Goal: Information Seeking & Learning: Understand process/instructions

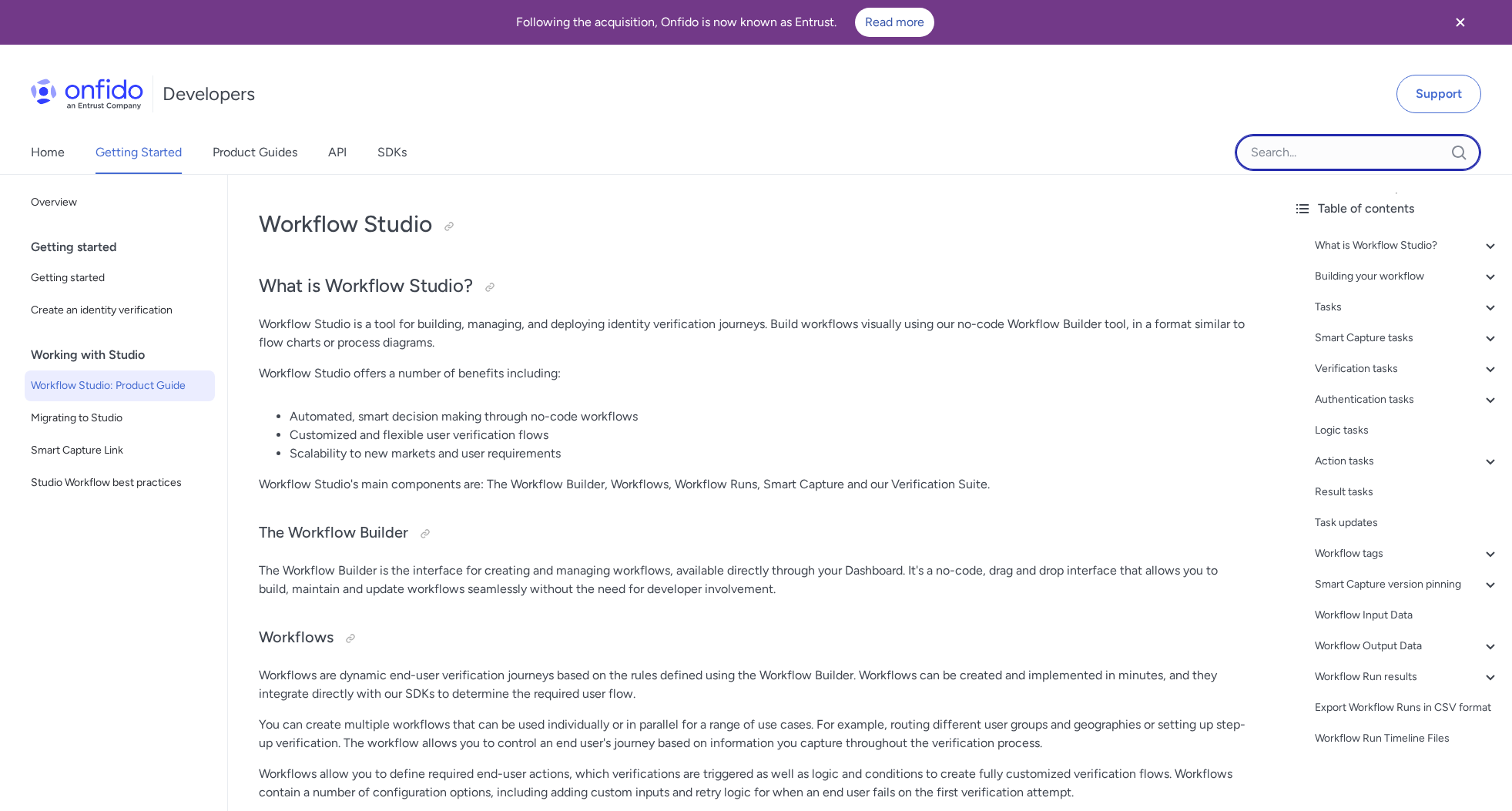
click at [1328, 156] on input "Onfido search input field" at bounding box center [1358, 152] width 246 height 37
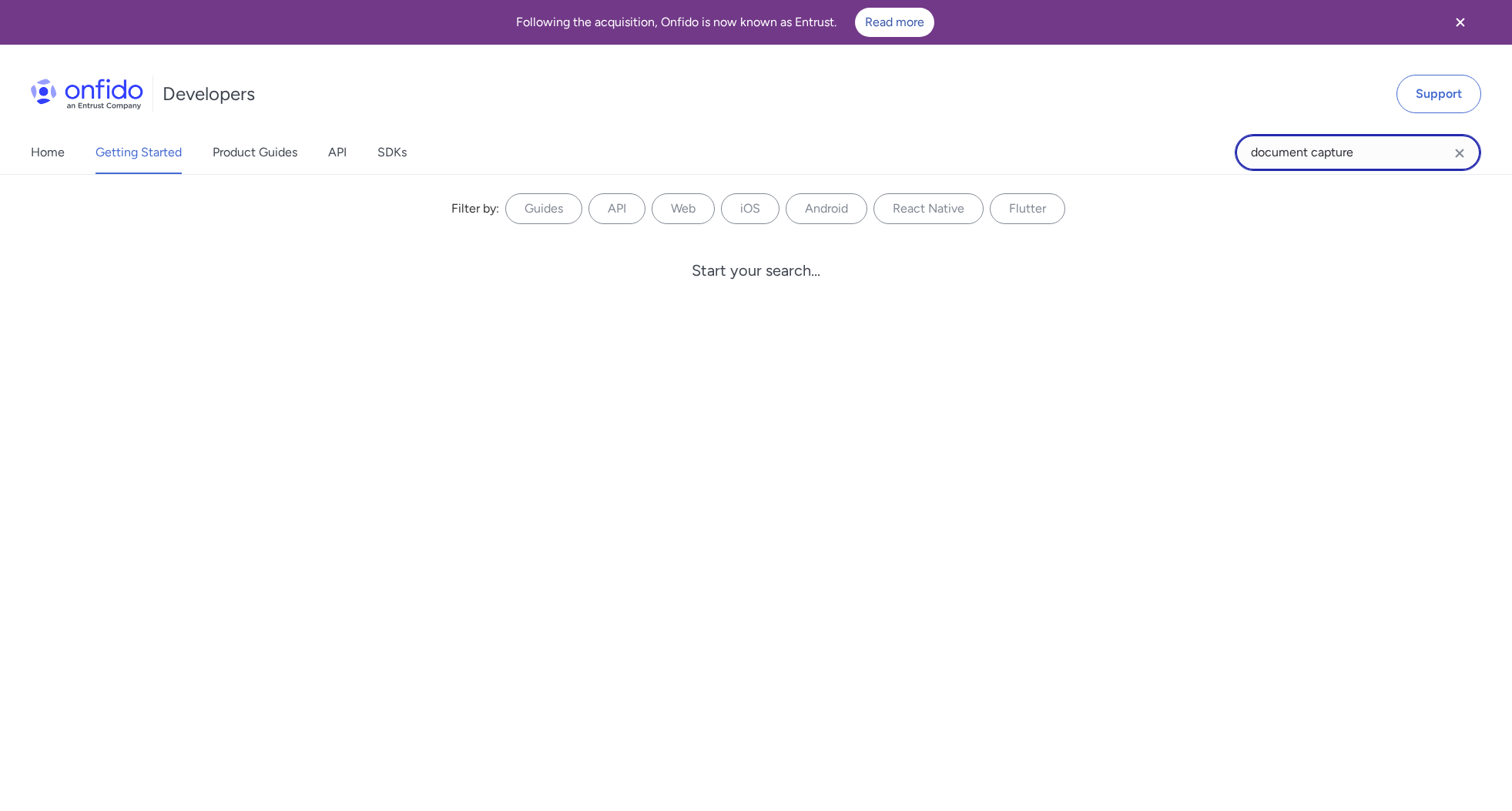
type input "document capture"
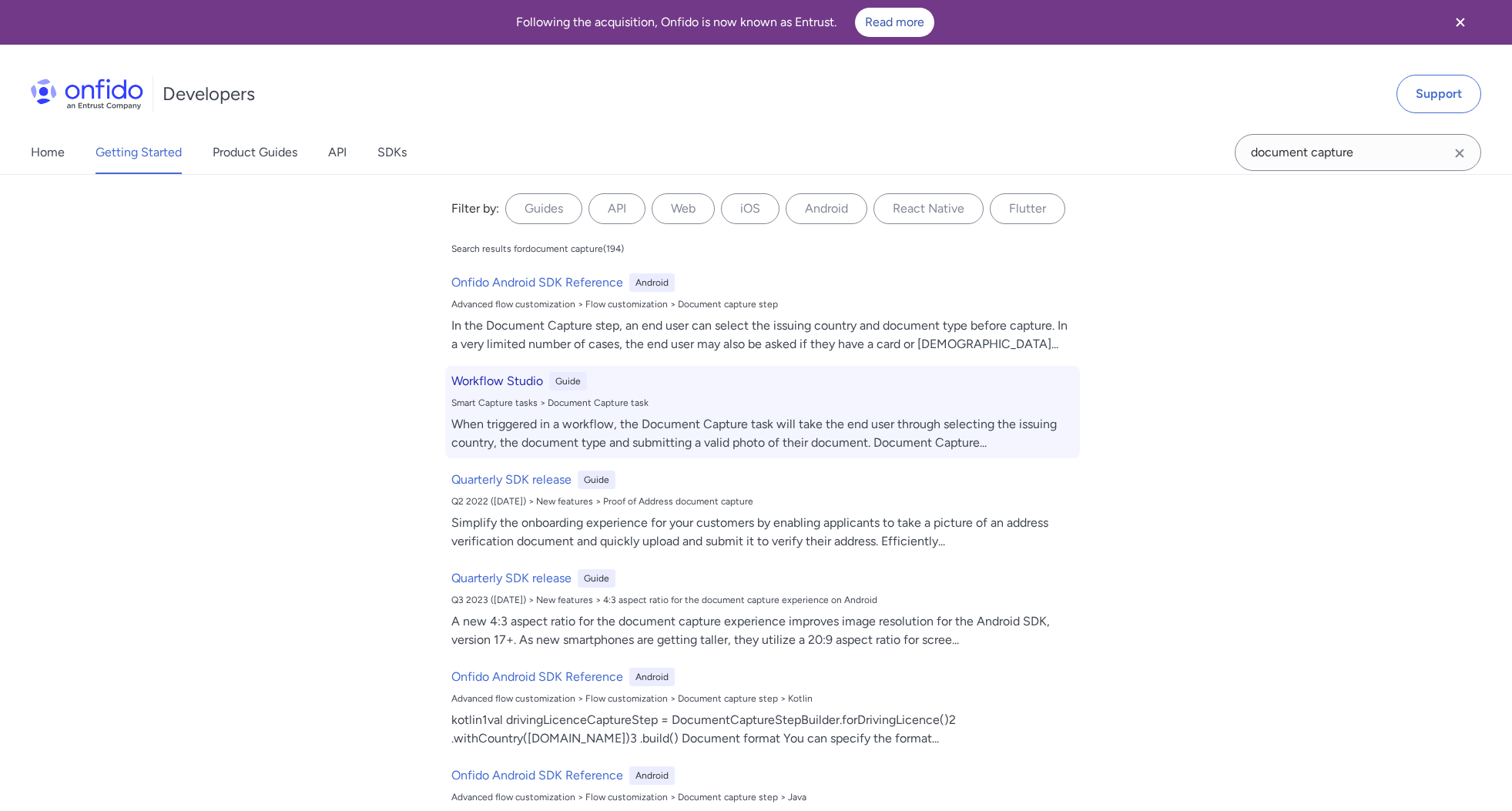
click at [501, 380] on h6 "Workflow Studio" at bounding box center [497, 381] width 91 height 18
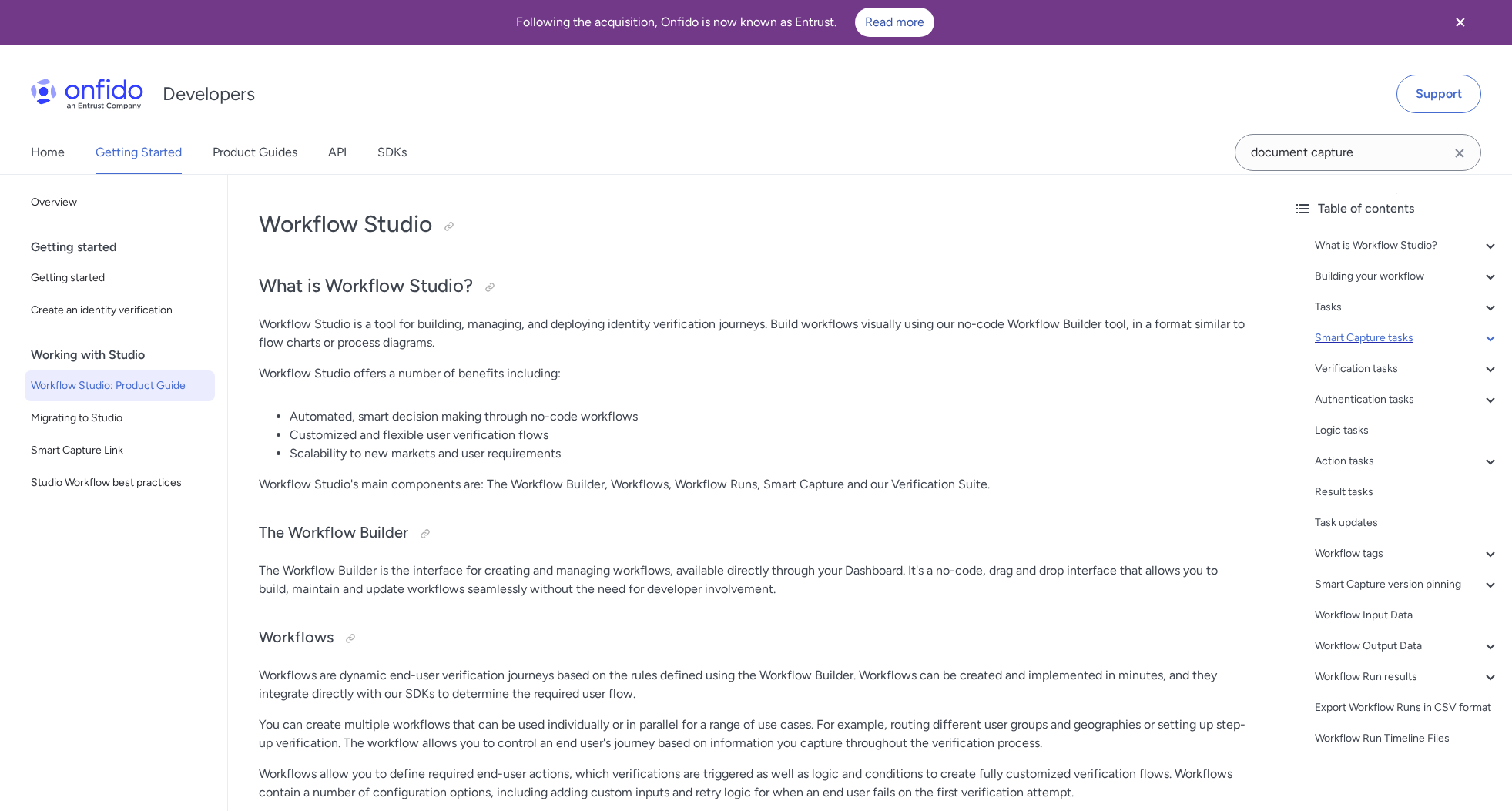
click at [1493, 339] on icon at bounding box center [1491, 338] width 18 height 18
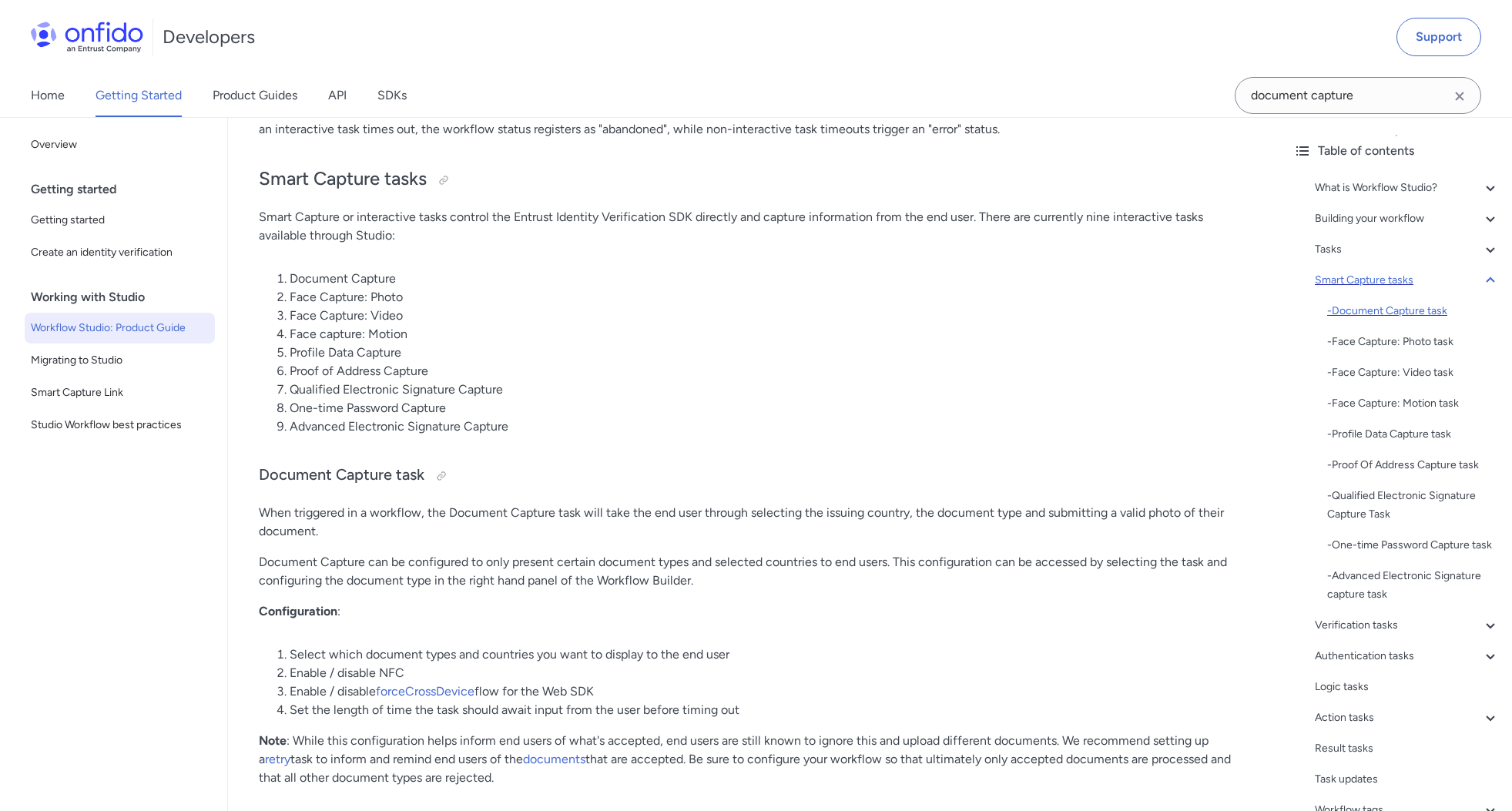
click at [1374, 310] on div "- Document Capture task" at bounding box center [1414, 311] width 173 height 18
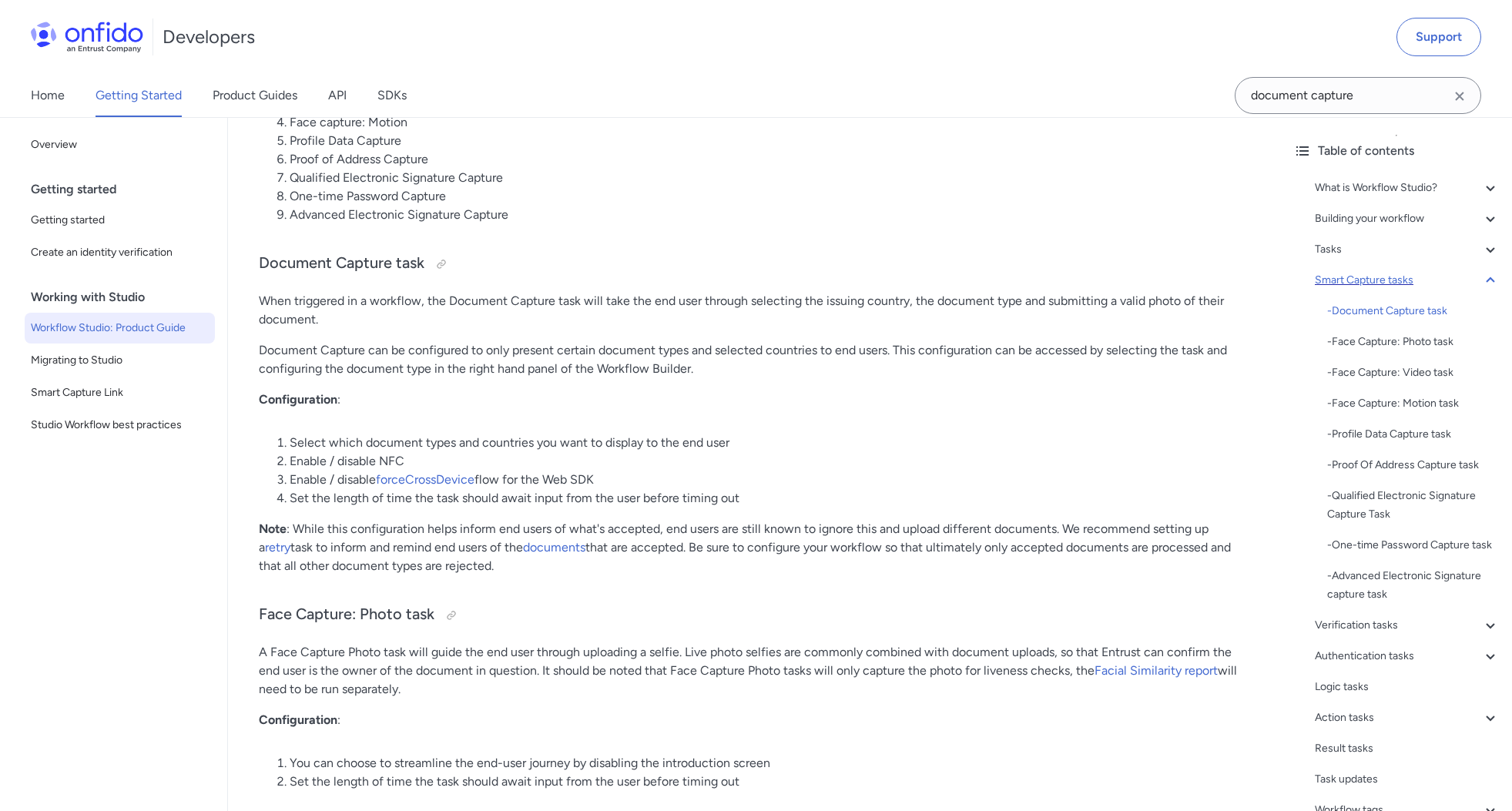
scroll to position [5013, 0]
